Goal: Information Seeking & Learning: Learn about a topic

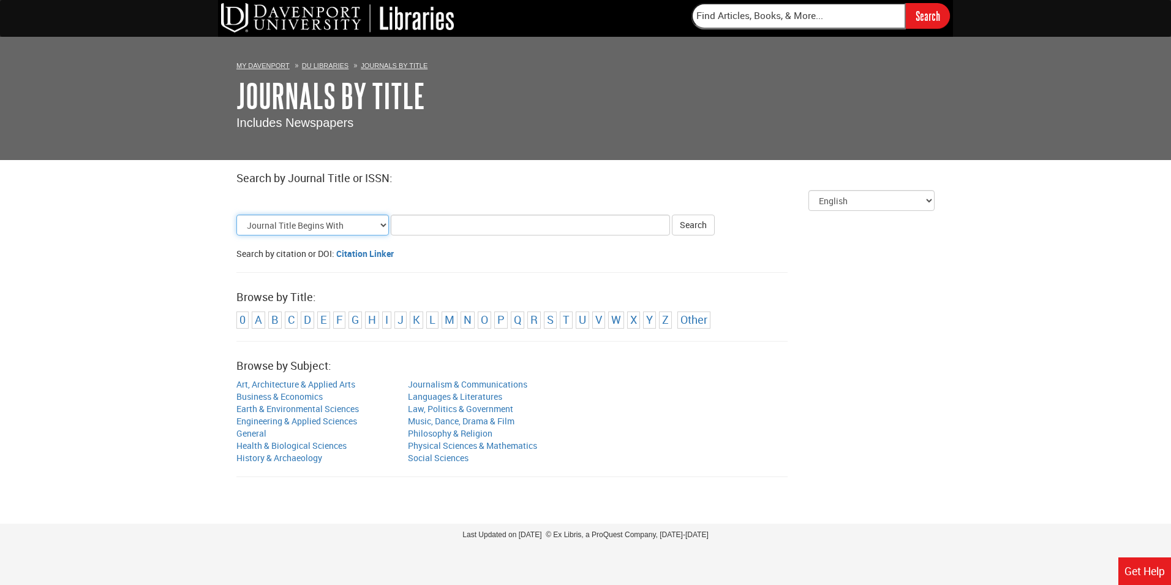
click at [368, 228] on select "Journal Title Begins With Journal Title Equals Journal Title Contains All Words…" at bounding box center [313, 224] width 153 height 21
click at [318, 394] on link "Business & Economics" at bounding box center [280, 396] width 86 height 12
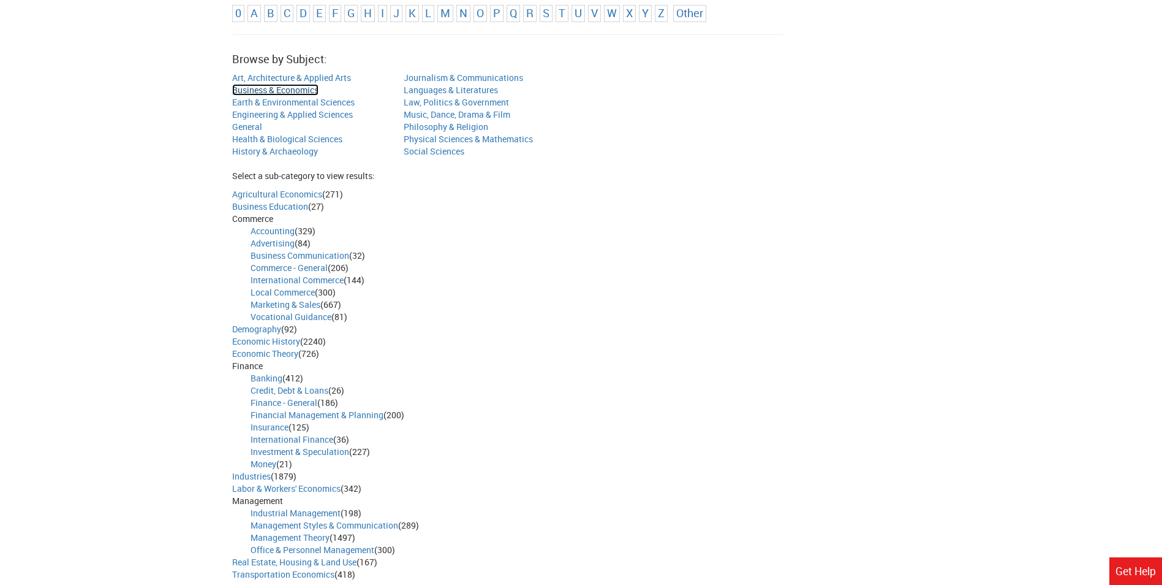
scroll to position [368, 0]
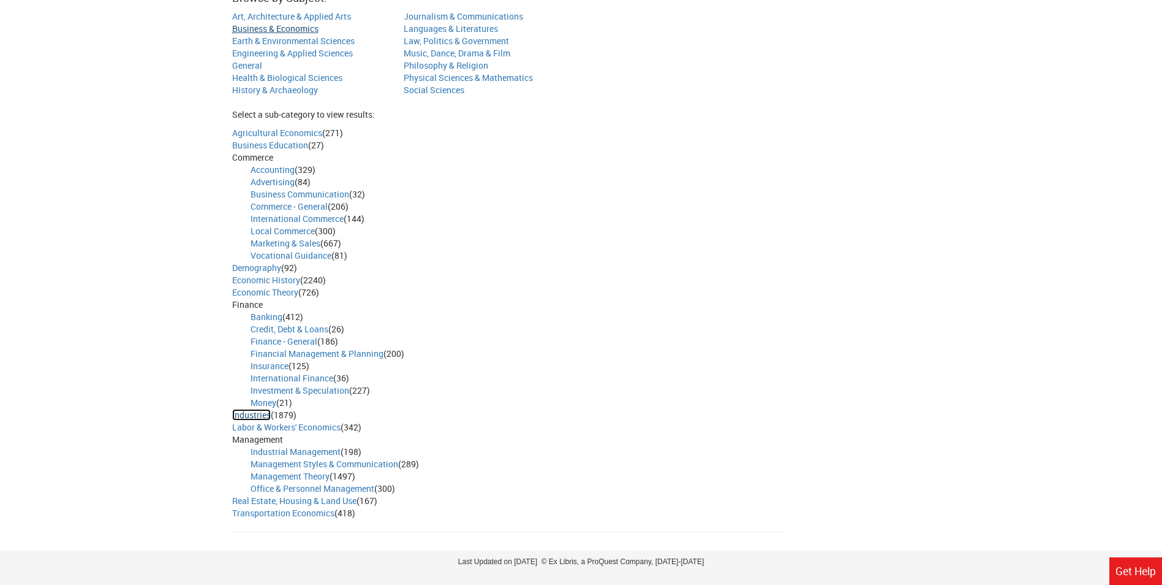
click at [256, 417] on link "Industries" at bounding box center [251, 415] width 39 height 12
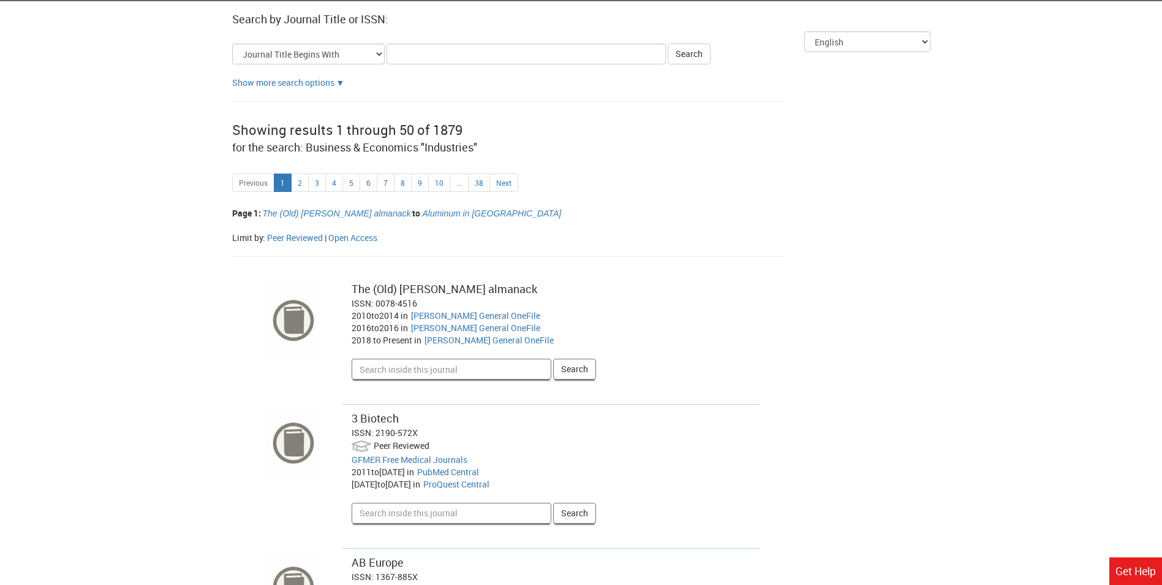
scroll to position [123, 0]
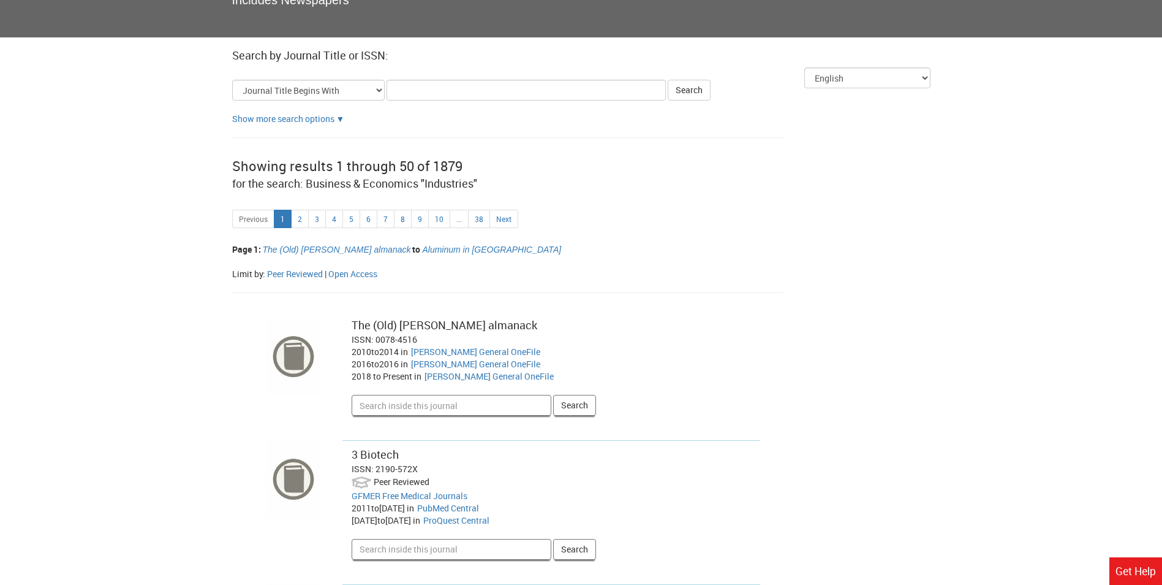
click at [422, 92] on input "Title Search Criteria" at bounding box center [526, 90] width 279 height 21
type input "NVIDIA"
click at [700, 82] on button "Search" at bounding box center [689, 90] width 43 height 21
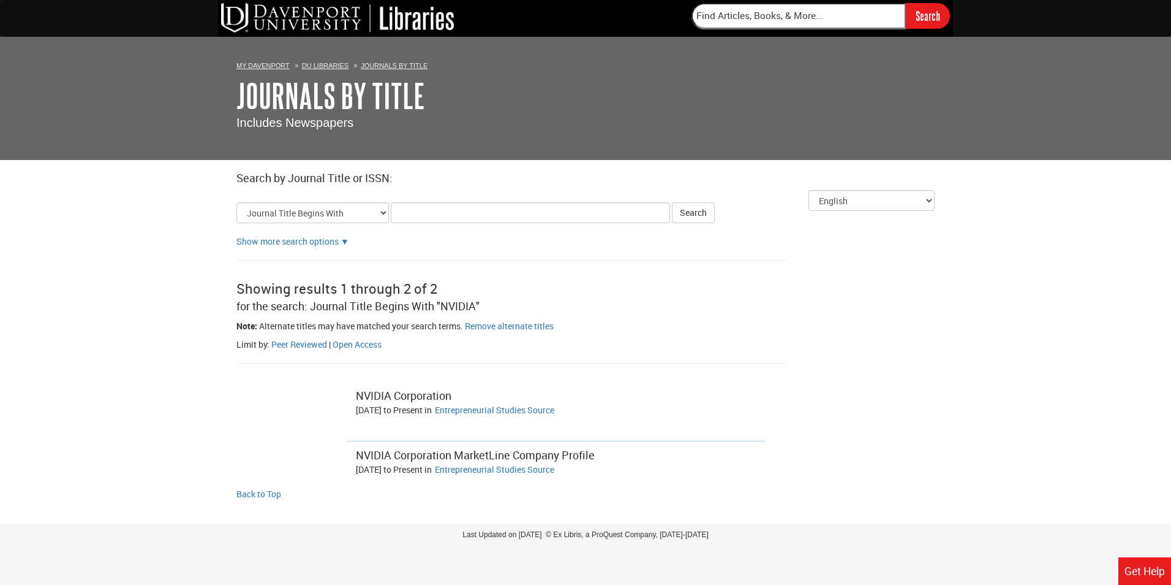
click at [415, 397] on div "NVIDIA Corporation" at bounding box center [556, 396] width 400 height 16
click at [299, 409] on div "NVIDIA Corporation [DATE] to Present in | and Entrepreneurial Studies Source" at bounding box center [585, 389] width 717 height 53
click at [302, 411] on div "NVIDIA Corporation [DATE] to Present in | and Entrepreneurial Studies Source" at bounding box center [585, 389] width 717 height 53
click at [274, 379] on div "NVIDIA Corporation [DATE] to Present in | and Entrepreneurial Studies Source" at bounding box center [585, 389] width 717 height 53
click at [276, 436] on div "NVIDIA Corporation MarketLine Company Profile [DATE] to Present in | and Entrep…" at bounding box center [585, 445] width 717 height 59
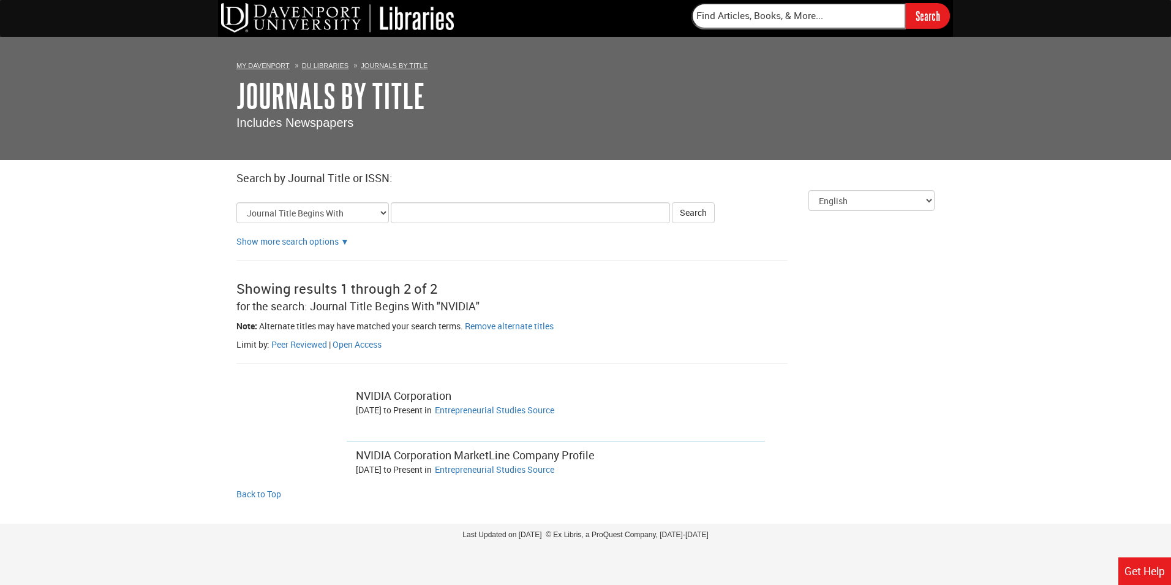
click at [291, 474] on div "NVIDIA Corporation MarketLine Company Profile [DATE] to Present in | and Entrep…" at bounding box center [585, 445] width 717 height 59
click at [513, 410] on link "Entrepreneurial Studies Source" at bounding box center [494, 410] width 119 height 12
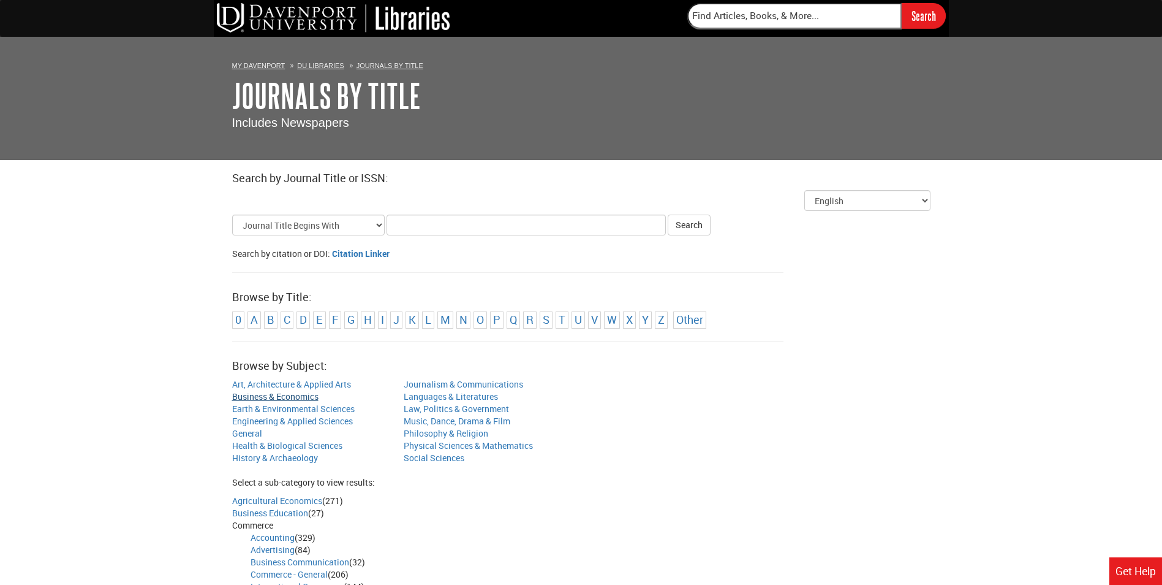
click at [455, 221] on input "Title Search Criteria" at bounding box center [526, 224] width 279 height 21
